Goal: Task Accomplishment & Management: Complete application form

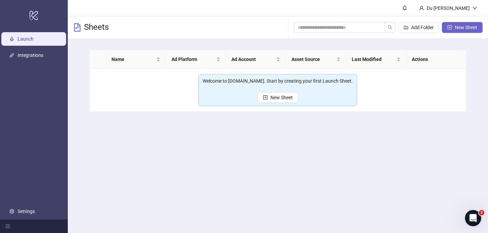
click at [456, 28] on span "New Sheet" at bounding box center [466, 27] width 22 height 5
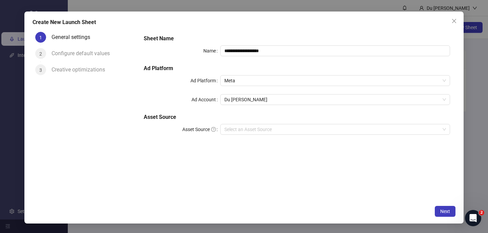
click at [85, 57] on div "Configure default values" at bounding box center [84, 53] width 64 height 11
click at [447, 214] on span "Next" at bounding box center [445, 211] width 10 height 5
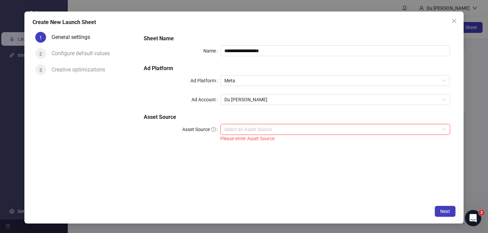
click at [312, 129] on input "Asset Source" at bounding box center [332, 129] width 216 height 10
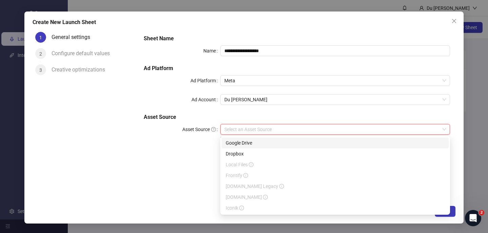
click at [304, 144] on div "Google Drive" at bounding box center [335, 142] width 219 height 7
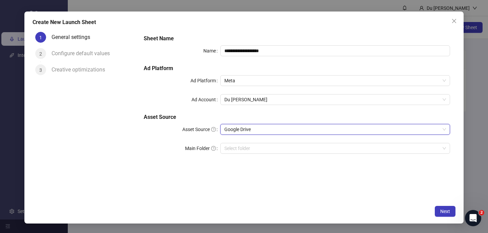
click at [357, 128] on span "Google Drive" at bounding box center [335, 129] width 222 height 10
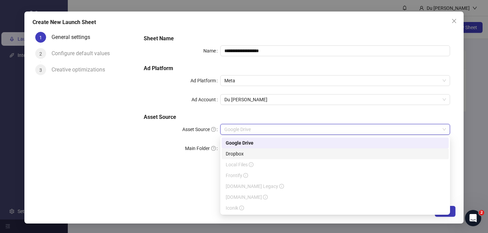
click at [344, 152] on div "Dropbox" at bounding box center [335, 153] width 219 height 7
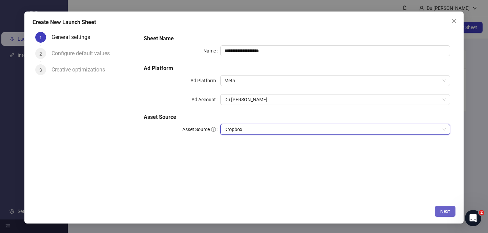
click at [441, 213] on span "Next" at bounding box center [445, 211] width 10 height 5
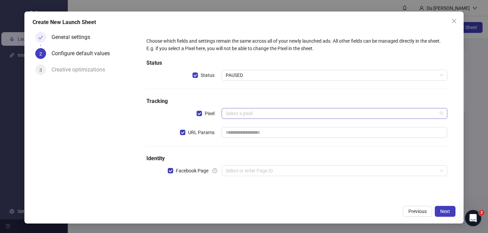
click at [293, 118] on input "search" at bounding box center [332, 113] width 212 height 10
type input "*"
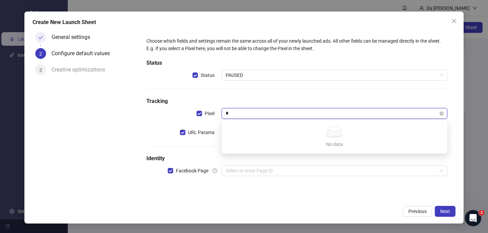
click at [291, 115] on input "*" at bounding box center [332, 113] width 212 height 10
click at [274, 101] on h5 "Tracking" at bounding box center [296, 101] width 301 height 8
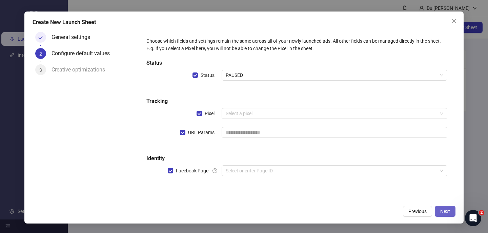
click at [447, 214] on button "Next" at bounding box center [445, 211] width 21 height 11
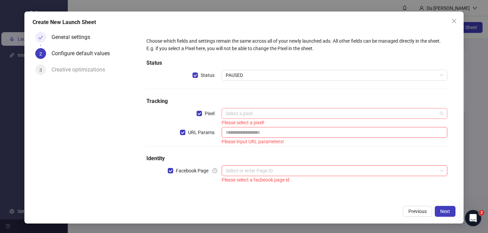
click at [294, 116] on input "search" at bounding box center [332, 113] width 212 height 10
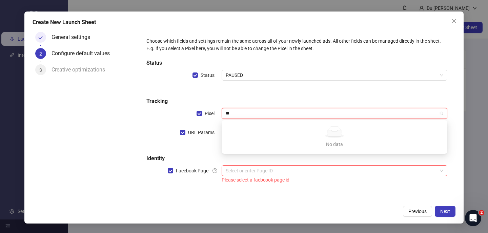
type input "**"
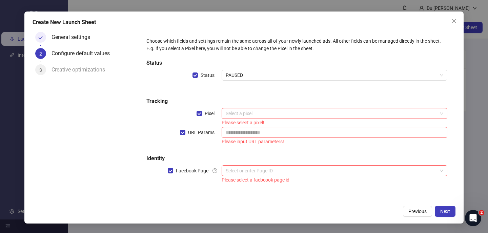
click at [289, 99] on h5 "Tracking" at bounding box center [296, 101] width 301 height 8
click at [277, 116] on input "search" at bounding box center [332, 113] width 212 height 10
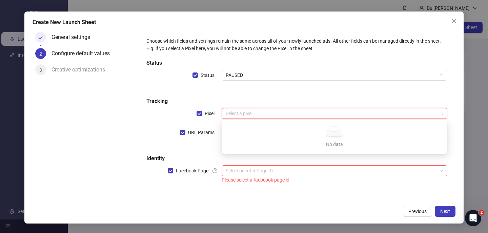
click at [167, 108] on div "Choose which fields and settings remain the same across all of your newly launc…" at bounding box center [297, 111] width 306 height 152
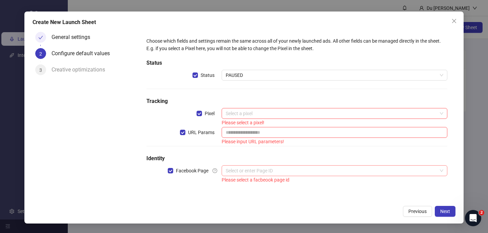
click at [358, 173] on input "search" at bounding box center [332, 171] width 212 height 10
click at [329, 151] on div "Choose which fields and settings remain the same across all of your newly launc…" at bounding box center [297, 111] width 306 height 152
click at [318, 134] on input "text" at bounding box center [335, 132] width 226 height 11
click at [452, 20] on icon "close" at bounding box center [454, 20] width 5 height 5
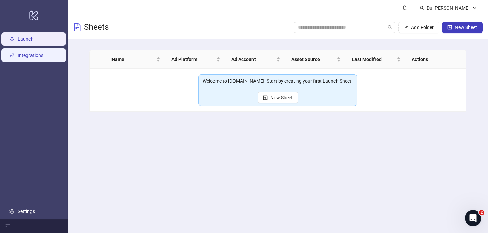
click at [43, 57] on link "Integrations" at bounding box center [31, 55] width 26 height 5
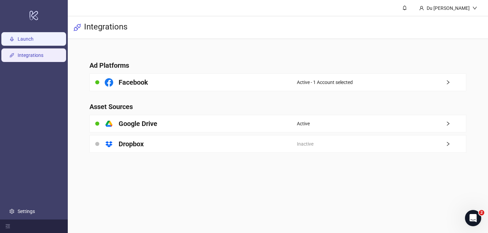
click at [34, 42] on link "Launch" at bounding box center [26, 38] width 16 height 5
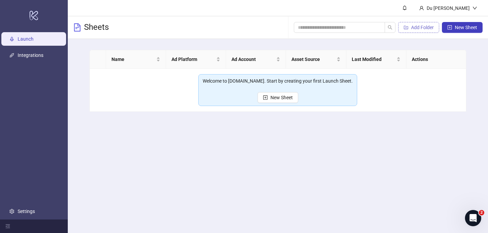
click at [429, 25] on span "Add Folder" at bounding box center [422, 27] width 23 height 5
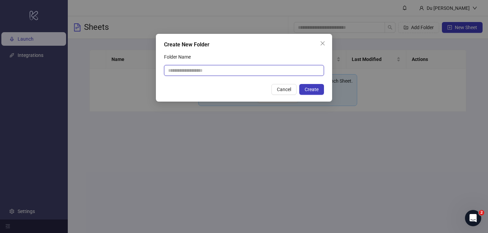
click at [276, 73] on input "Folder Name" at bounding box center [244, 70] width 160 height 11
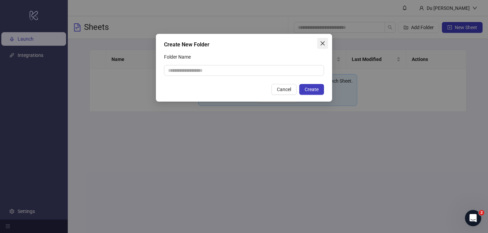
click at [323, 43] on icon "close" at bounding box center [322, 43] width 5 height 5
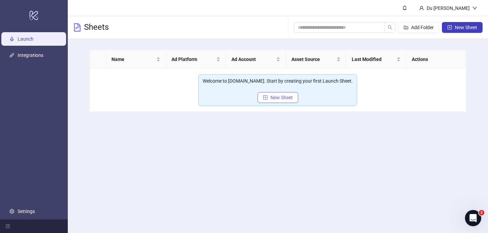
click at [268, 95] on button "New Sheet" at bounding box center [278, 97] width 41 height 11
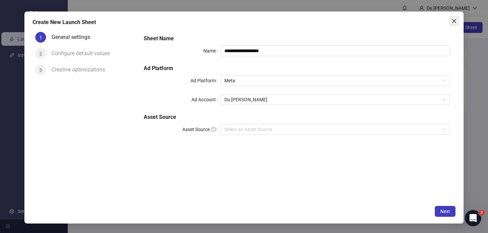
click at [455, 23] on icon "close" at bounding box center [454, 20] width 5 height 5
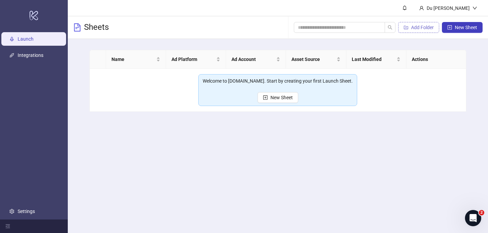
click at [412, 31] on button "Add Folder" at bounding box center [418, 27] width 41 height 11
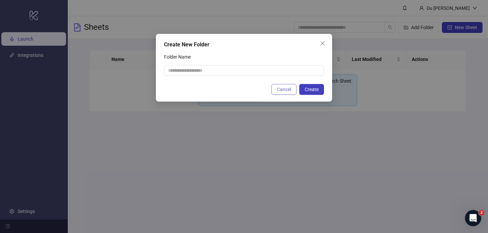
click at [284, 87] on span "Cancel" at bounding box center [284, 89] width 14 height 5
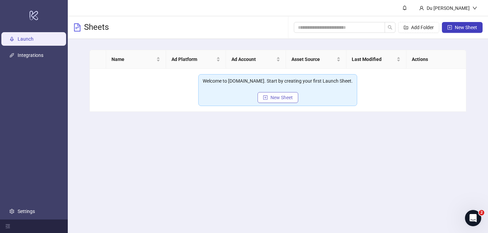
click at [286, 97] on span "New Sheet" at bounding box center [282, 97] width 22 height 5
type input "**********"
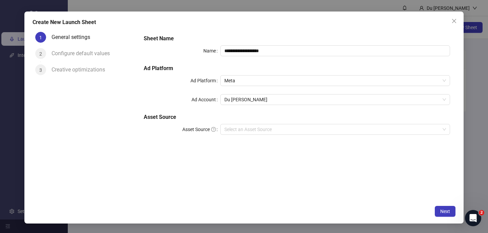
click at [240, 122] on div "**********" at bounding box center [297, 89] width 312 height 114
click at [243, 108] on div "**********" at bounding box center [297, 89] width 312 height 114
click at [244, 104] on span "Du [PERSON_NAME]" at bounding box center [335, 100] width 222 height 10
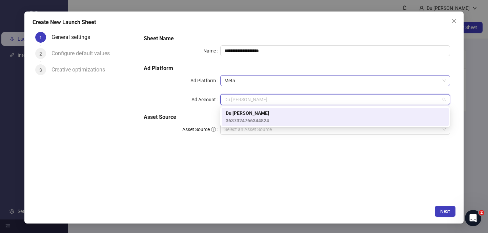
click at [246, 85] on span "Meta" at bounding box center [335, 81] width 222 height 10
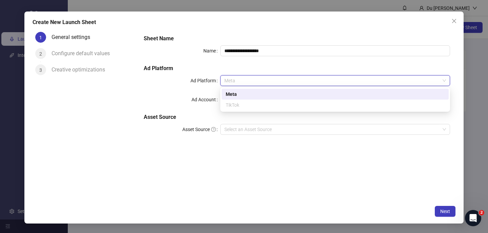
click at [199, 95] on label "Ad Account" at bounding box center [206, 99] width 29 height 11
click at [224, 95] on input "Ad Account" at bounding box center [332, 100] width 216 height 10
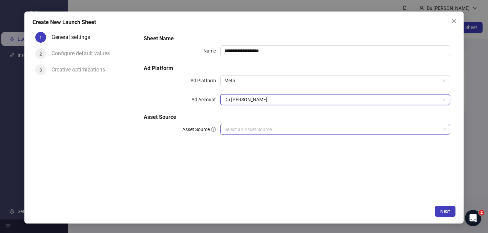
click at [247, 131] on input "Asset Source" at bounding box center [332, 129] width 216 height 10
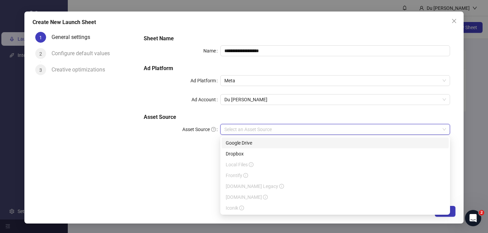
click at [247, 146] on div "Google Drive" at bounding box center [335, 142] width 219 height 7
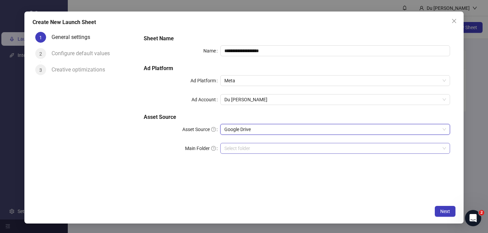
click at [255, 152] on input "Main Folder" at bounding box center [332, 148] width 216 height 10
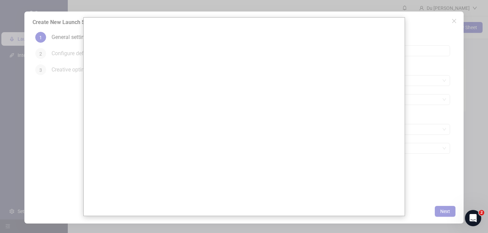
click at [420, 38] on div at bounding box center [244, 116] width 488 height 233
click at [407, 106] on div at bounding box center [244, 116] width 488 height 233
click at [425, 121] on div at bounding box center [244, 116] width 488 height 233
click at [454, 184] on div at bounding box center [244, 116] width 488 height 233
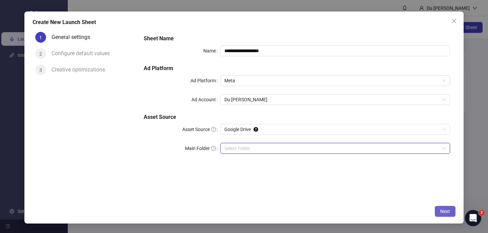
click at [440, 207] on button "Next" at bounding box center [445, 211] width 21 height 11
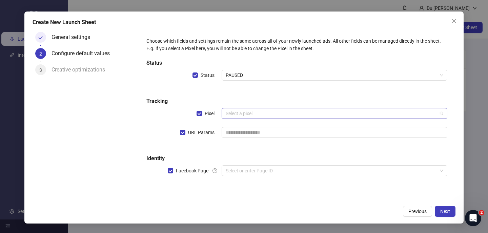
click at [261, 115] on input "search" at bounding box center [332, 113] width 212 height 10
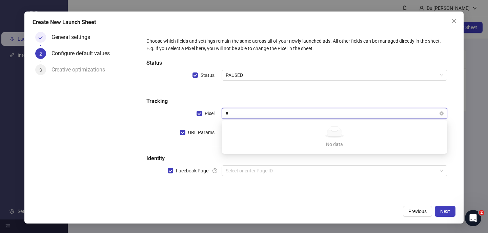
type input "**"
click at [417, 47] on div "Choose which fields and settings remain the same across all of your newly launc…" at bounding box center [296, 44] width 301 height 15
